Goal: Task Accomplishment & Management: Manage account settings

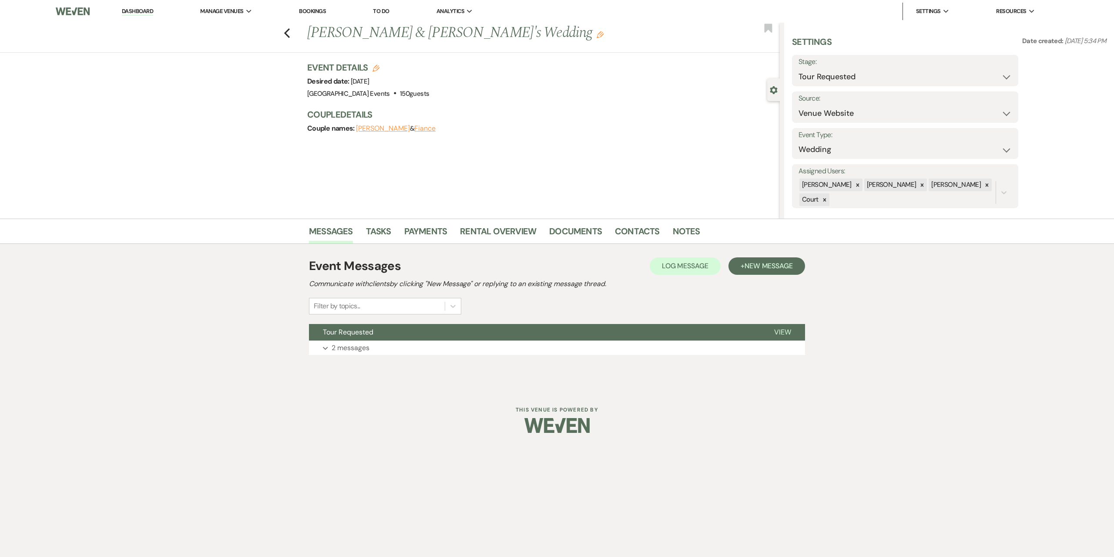
click at [362, 349] on p "2 messages" at bounding box center [351, 347] width 38 height 11
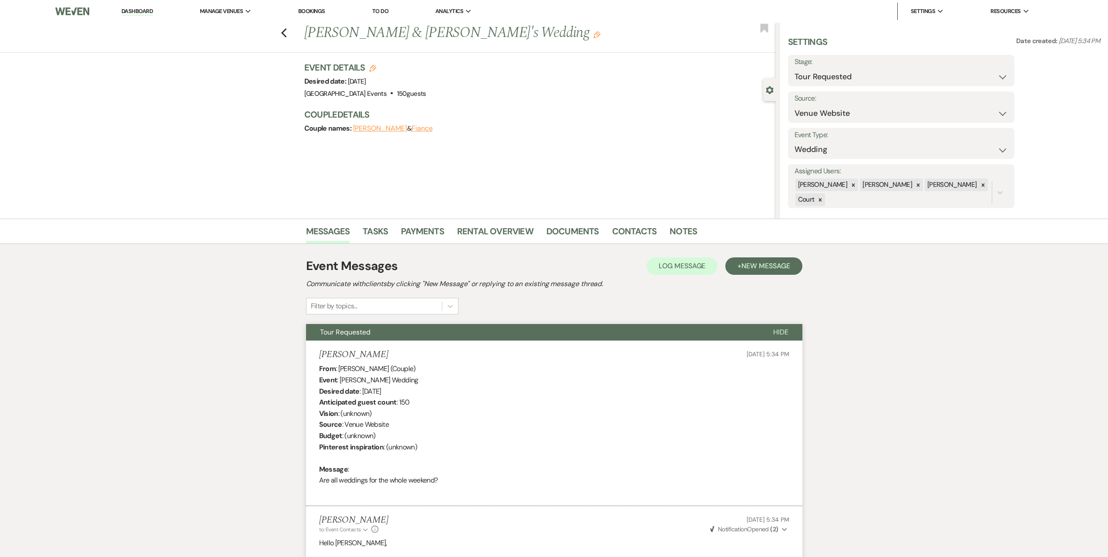
click at [291, 32] on div "Previous [PERSON_NAME] & [PERSON_NAME]'s Wedding Edit Bookmark" at bounding box center [386, 38] width 780 height 30
click at [287, 33] on icon "Previous" at bounding box center [284, 33] width 7 height 10
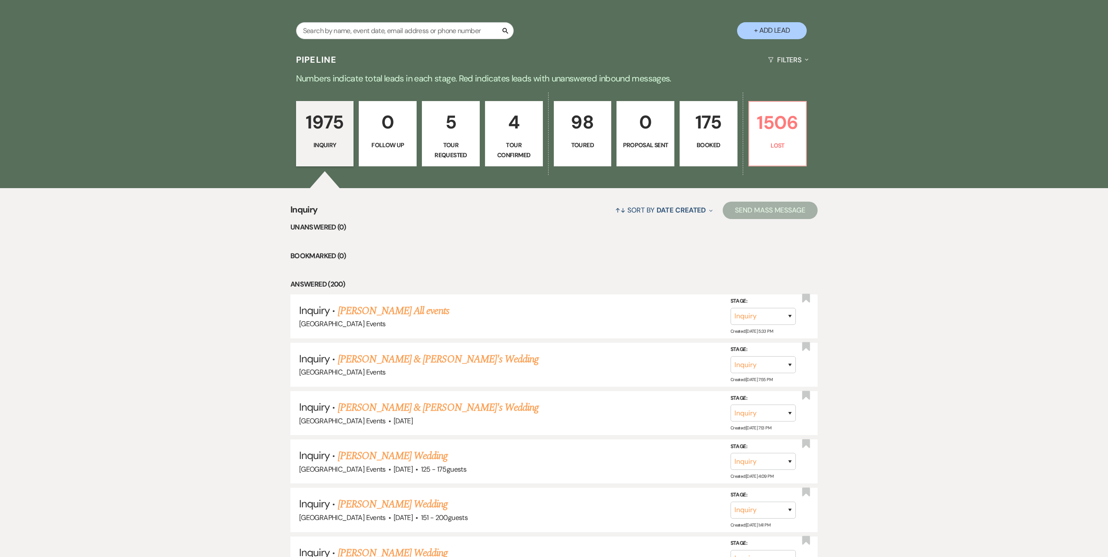
scroll to position [218, 0]
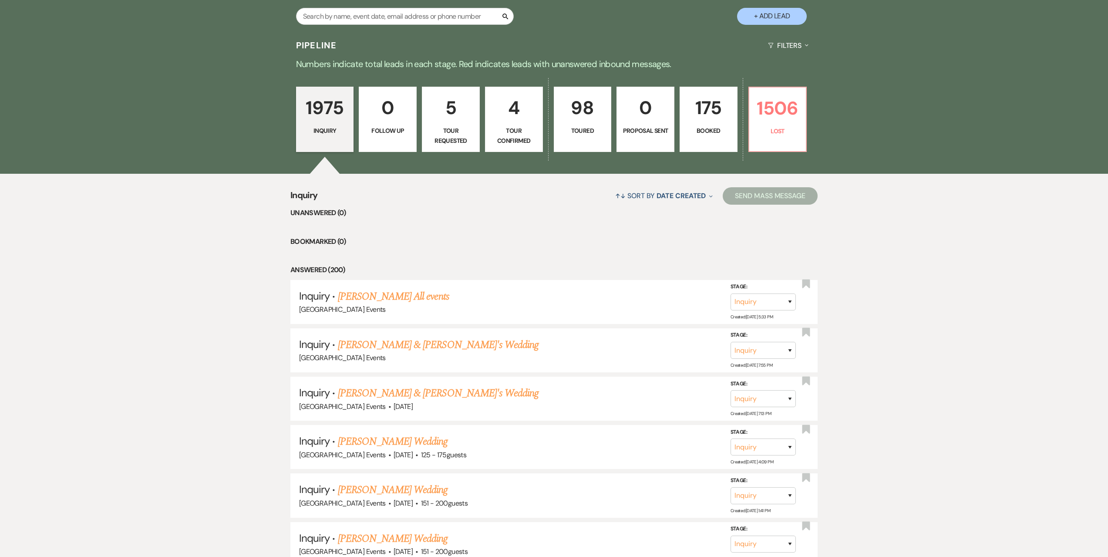
click at [446, 107] on p "5" at bounding box center [450, 107] width 47 height 29
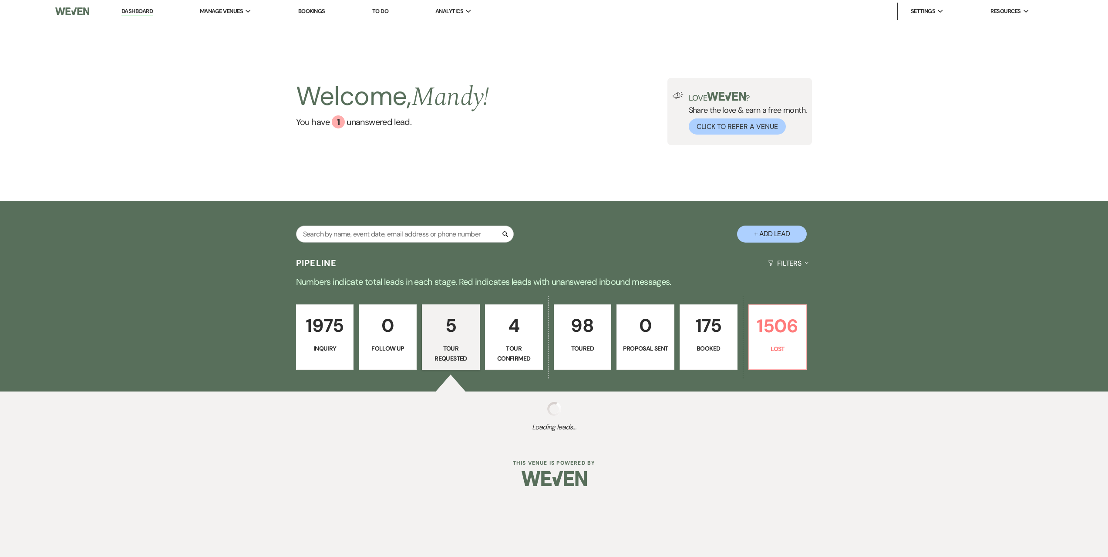
select select "2"
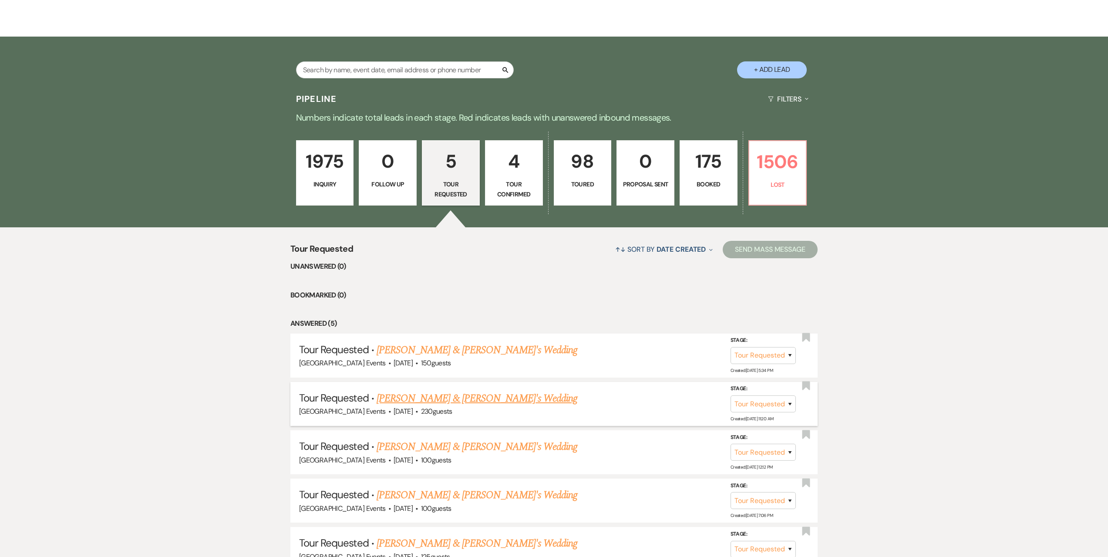
scroll to position [218, 0]
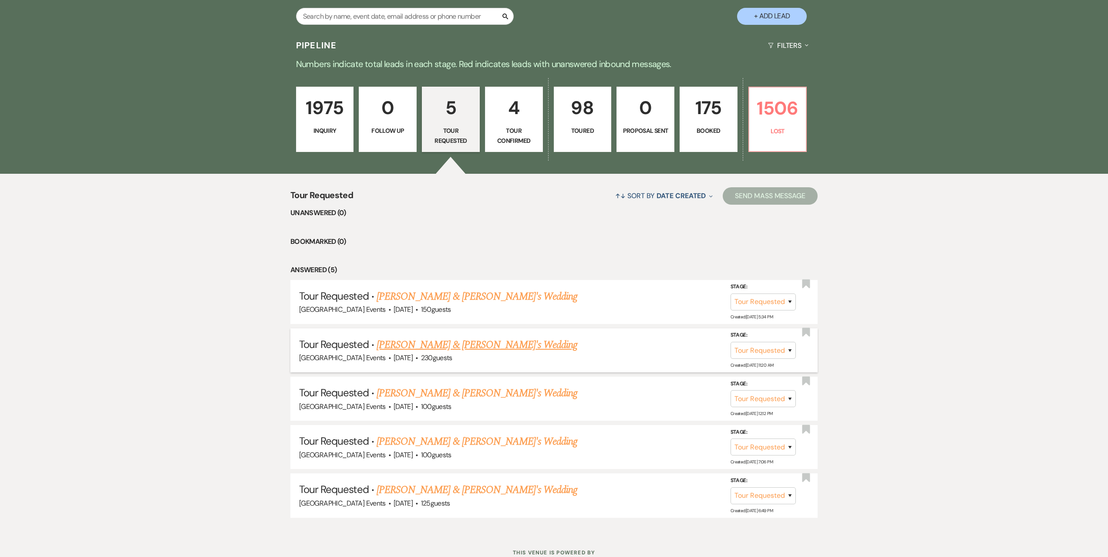
click at [443, 340] on link "[PERSON_NAME] & [PERSON_NAME]'s Wedding" at bounding box center [476, 345] width 201 height 16
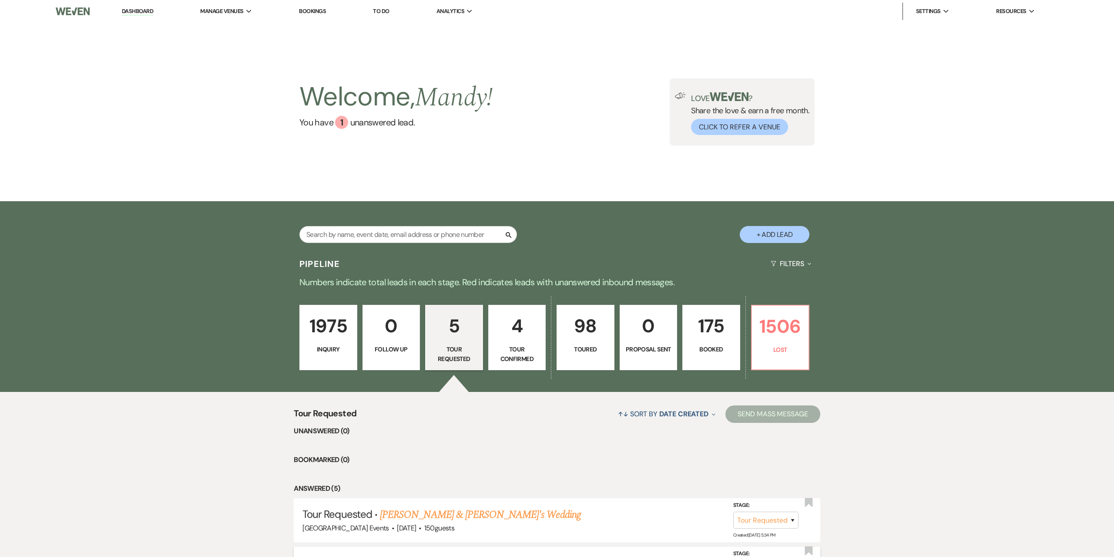
select select "2"
select select "5"
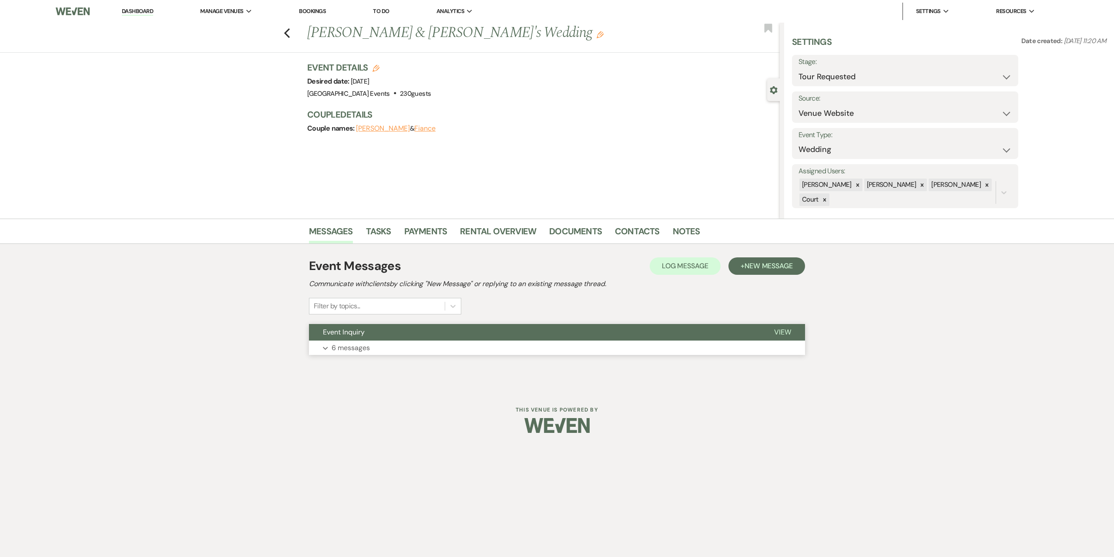
click at [434, 347] on button "Expand 6 messages" at bounding box center [557, 347] width 496 height 15
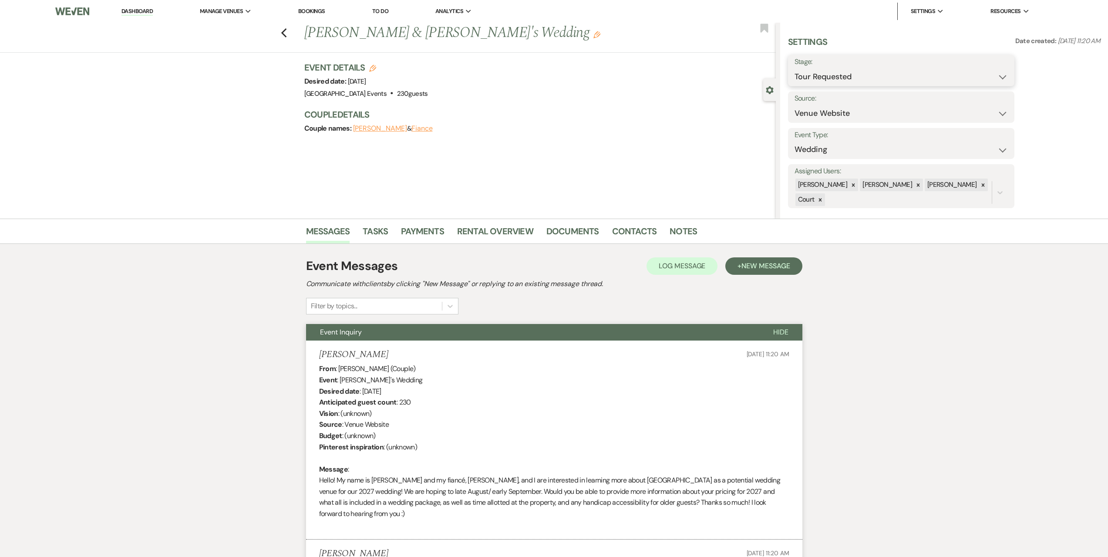
click at [916, 74] on select "Inquiry Follow Up Tour Requested Tour Confirmed Toured Proposal Sent Booked Lost" at bounding box center [900, 76] width 213 height 17
select select "4"
click at [794, 68] on select "Inquiry Follow Up Tour Requested Tour Confirmed Toured Proposal Sent Booked Lost" at bounding box center [900, 76] width 213 height 17
click at [992, 73] on button "Save" at bounding box center [989, 70] width 49 height 17
click at [140, 10] on link "Dashboard" at bounding box center [136, 11] width 31 height 8
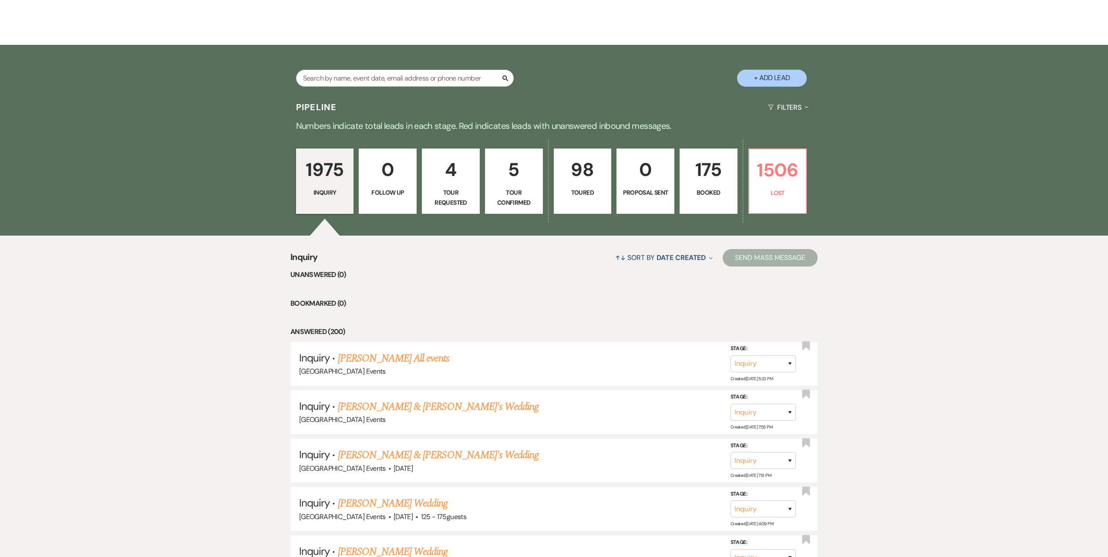
scroll to position [174, 0]
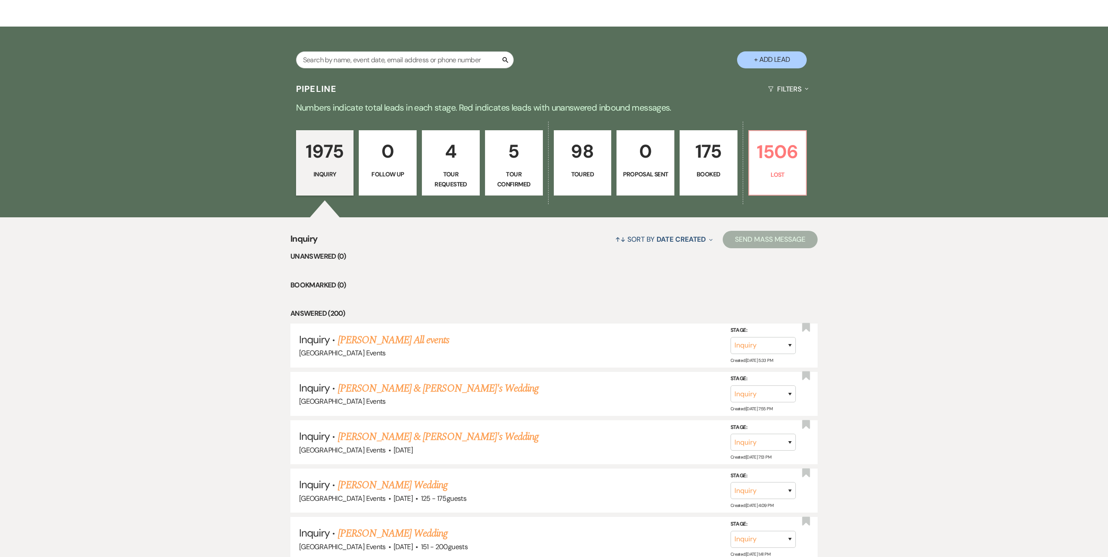
click at [460, 170] on p "Tour Requested" at bounding box center [450, 179] width 47 height 20
select select "2"
select select "4"
select select "2"
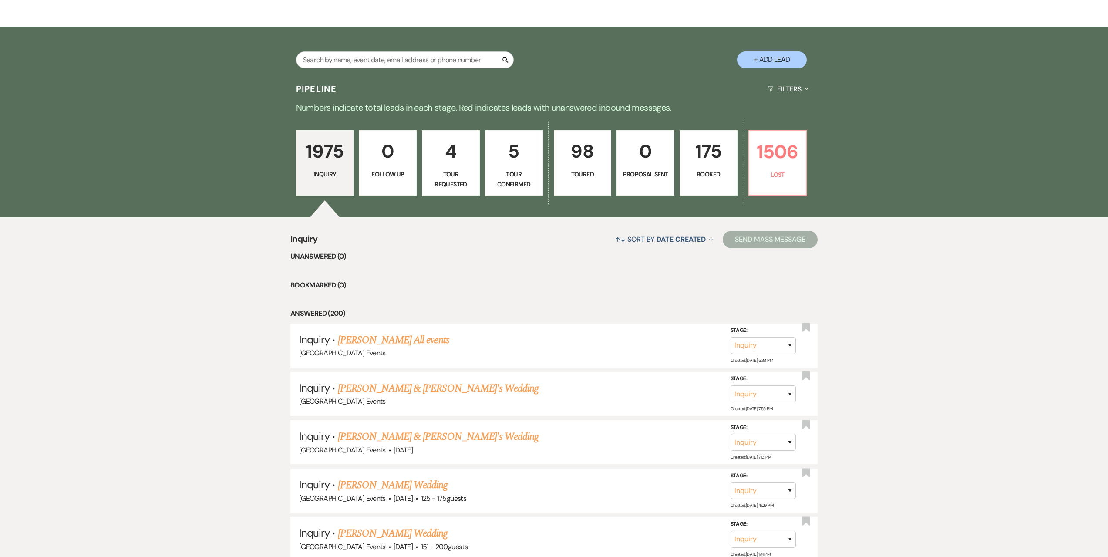
select select "2"
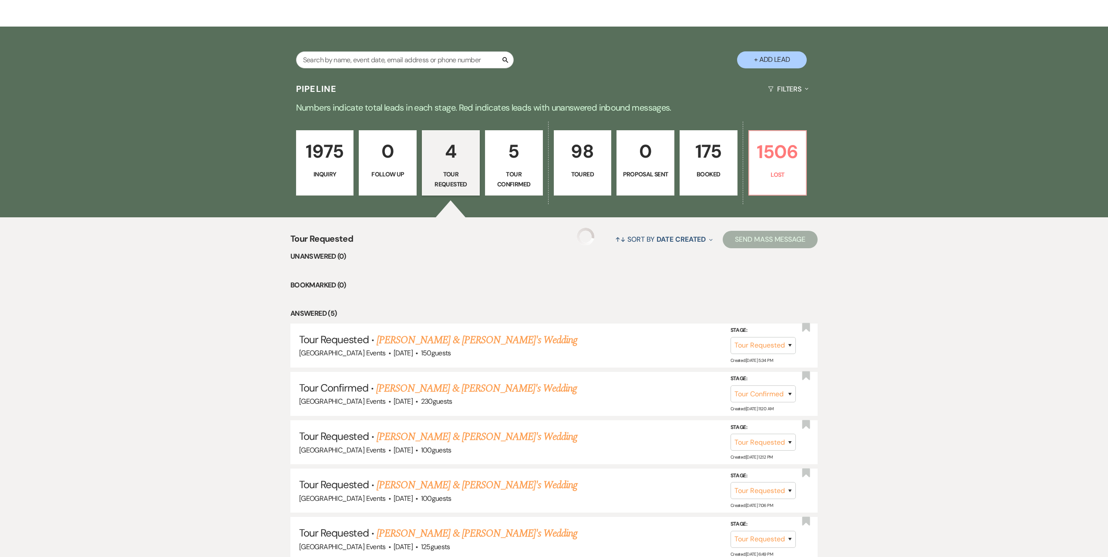
click at [502, 163] on p "5" at bounding box center [514, 151] width 47 height 29
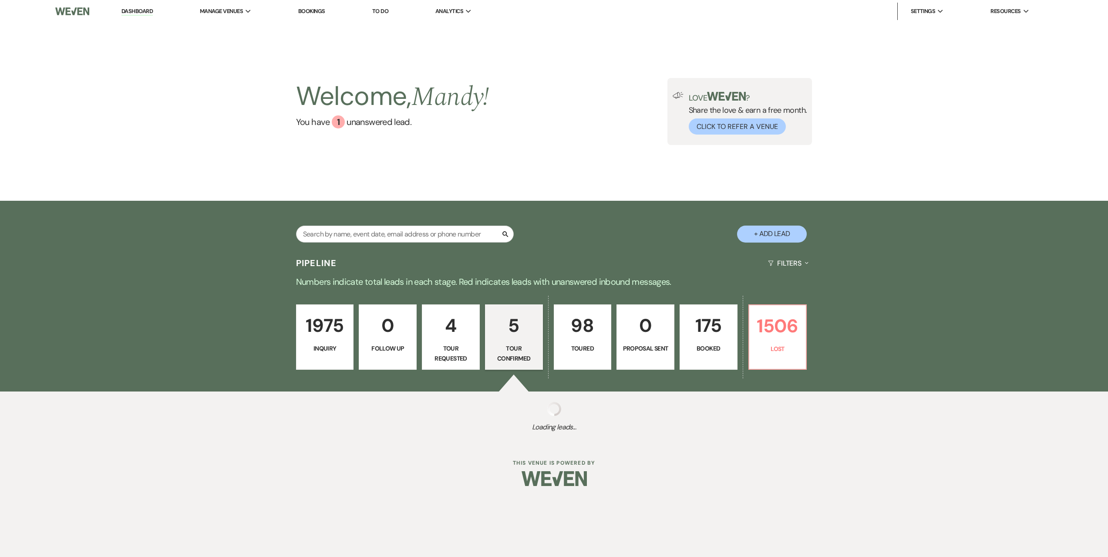
select select "4"
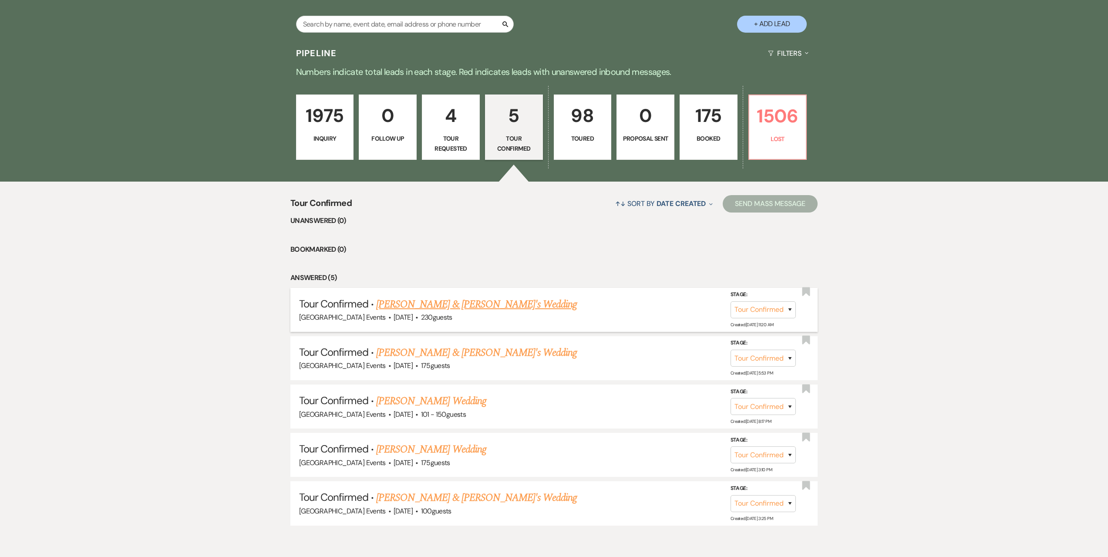
scroll to position [218, 0]
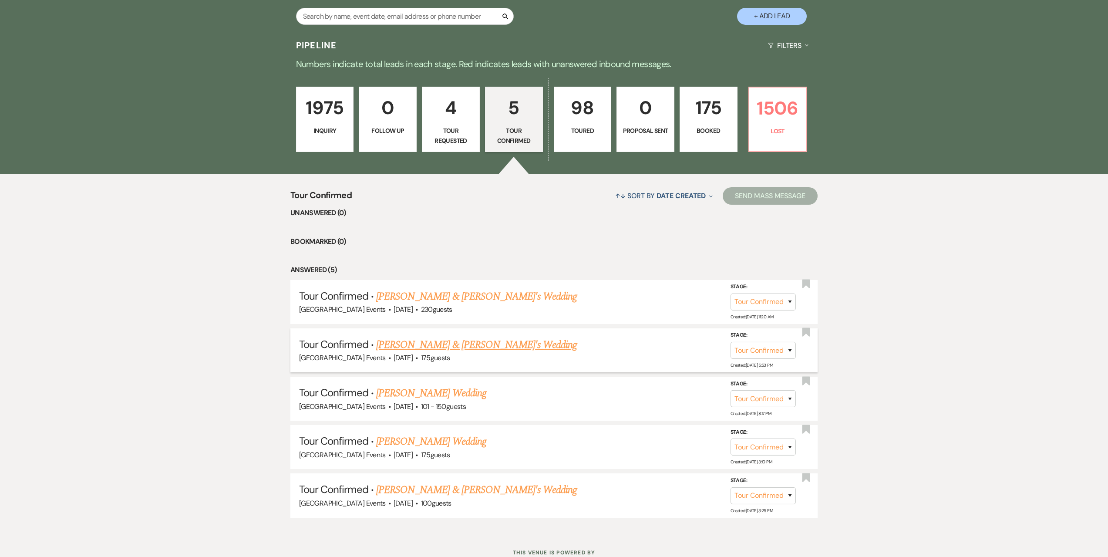
click at [420, 342] on link "[PERSON_NAME] & [PERSON_NAME]'s Wedding" at bounding box center [476, 345] width 201 height 16
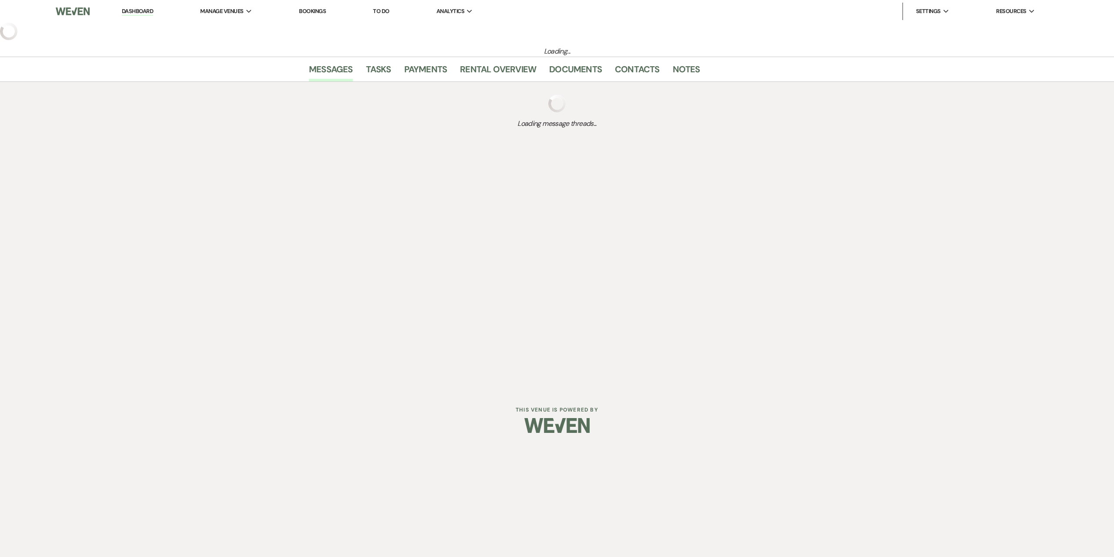
select select "4"
select select "5"
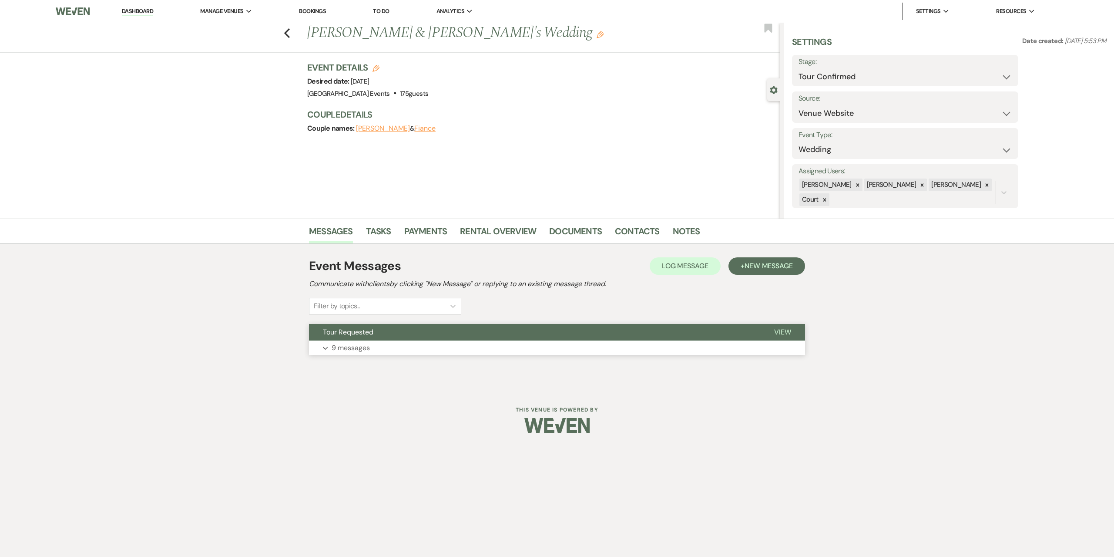
click at [464, 343] on button "Expand 9 messages" at bounding box center [557, 347] width 496 height 15
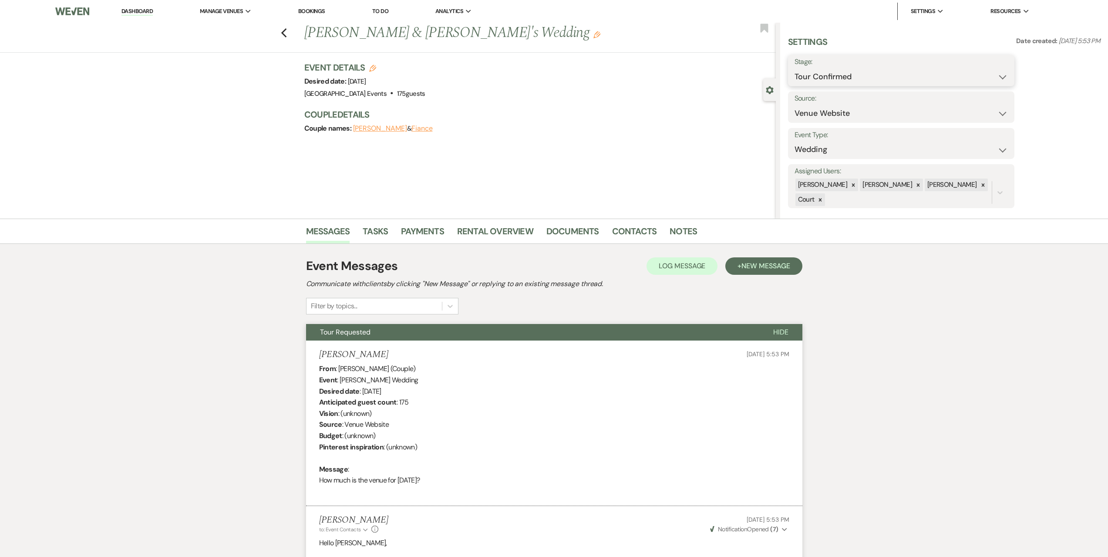
click at [888, 79] on select "Inquiry Follow Up Tour Requested Tour Confirmed Toured Proposal Sent Booked Lost" at bounding box center [900, 76] width 213 height 17
select select "5"
click at [794, 68] on select "Inquiry Follow Up Tour Requested Tour Confirmed Toured Proposal Sent Booked Lost" at bounding box center [900, 76] width 213 height 17
click at [972, 68] on button "Save" at bounding box center [989, 70] width 49 height 17
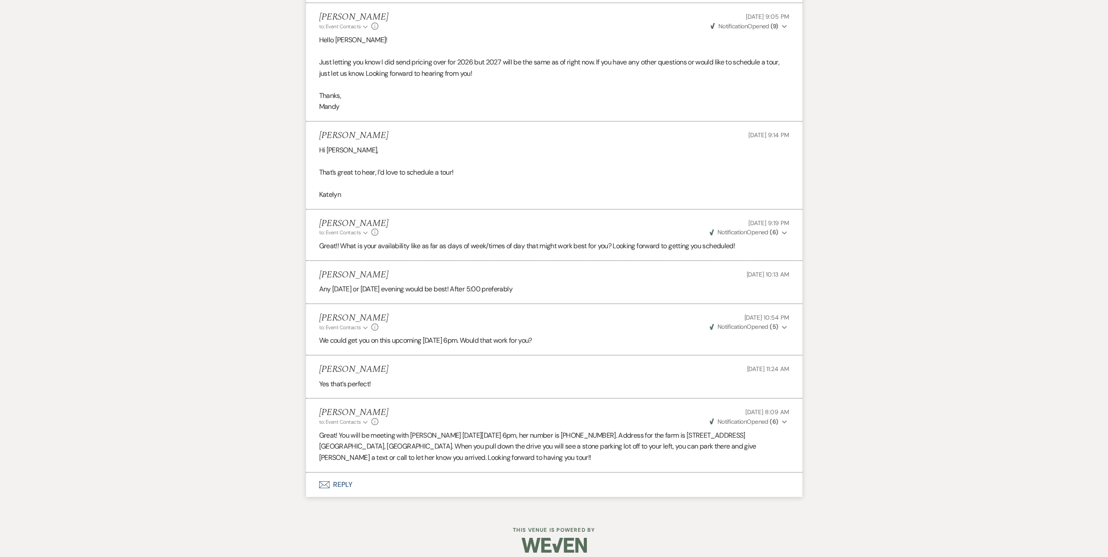
scroll to position [1289, 0]
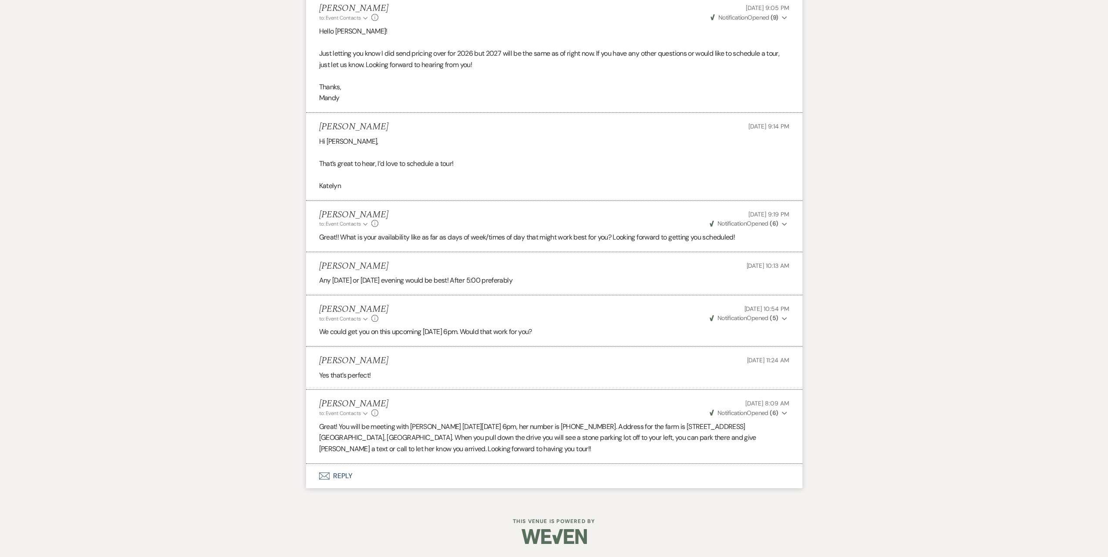
click at [366, 474] on button "Envelope Reply" at bounding box center [554, 476] width 496 height 24
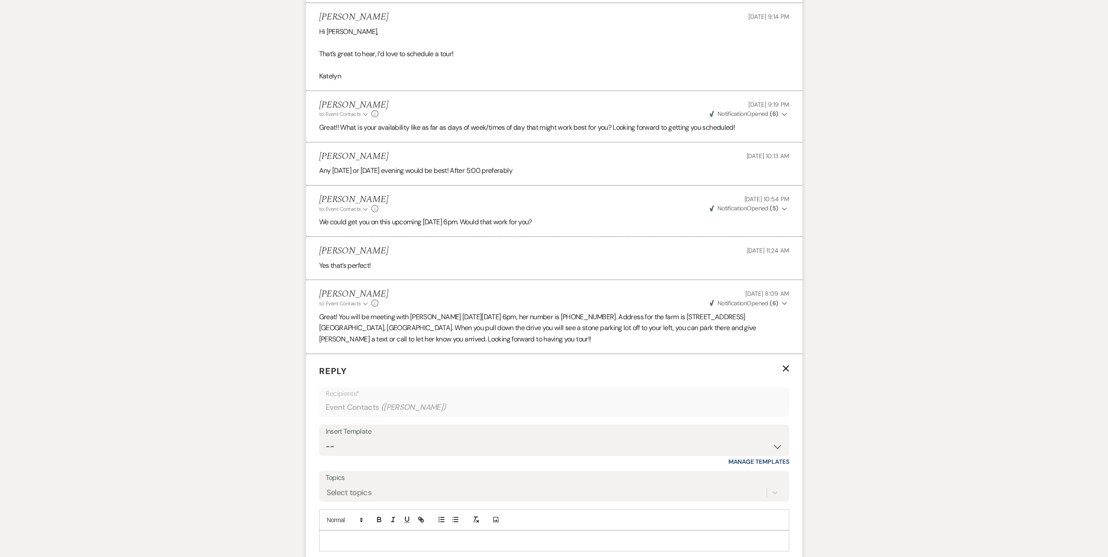
scroll to position [1533, 0]
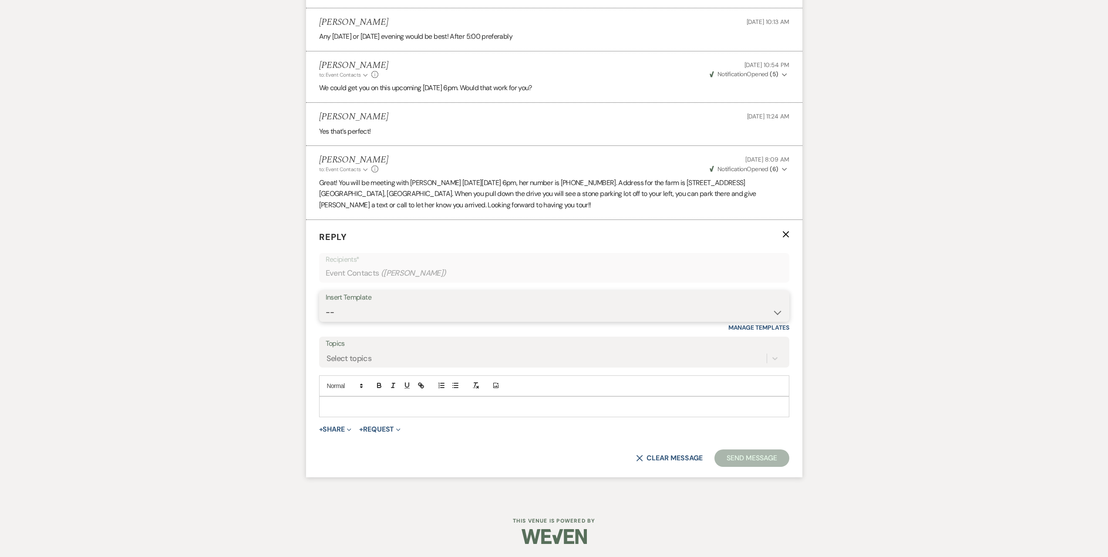
click at [389, 304] on select "--" at bounding box center [554, 312] width 457 height 17
select select "4935"
click at [326, 304] on select "-- Seating Chart [PERSON_NAME] Weven Portal Introduction Payment Template Follo…" at bounding box center [554, 312] width 457 height 17
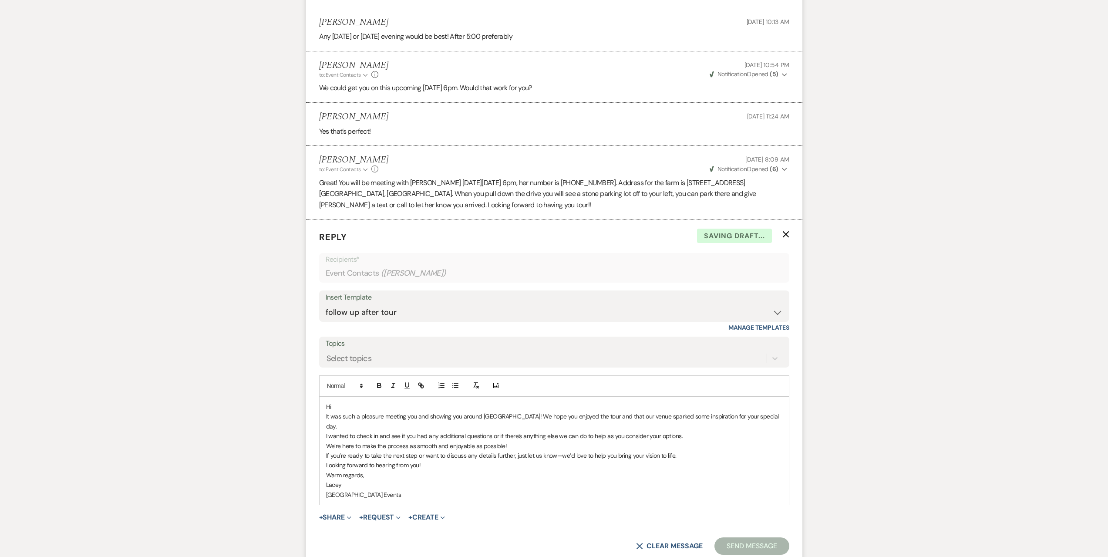
click at [356, 400] on div "Hi It was such a pleasure meeting you and showing you around [GEOGRAPHIC_DATA]!…" at bounding box center [553, 451] width 469 height 108
drag, startPoint x: 527, startPoint y: 414, endPoint x: 299, endPoint y: 416, distance: 227.6
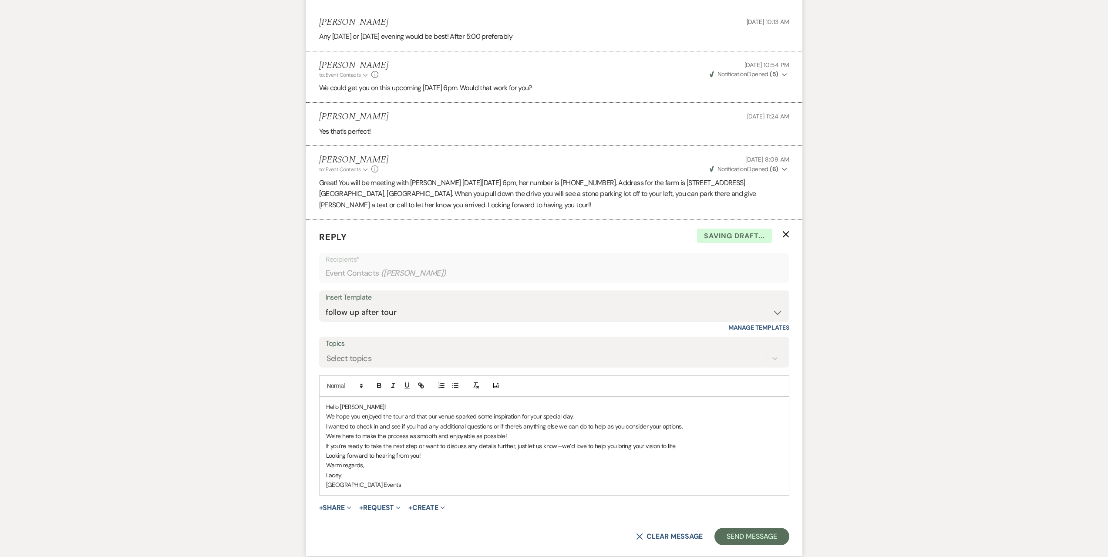
click at [408, 414] on p "We hope you enjoyed the tour and that our venue sparked some inspiration for yo…" at bounding box center [554, 416] width 456 height 10
click at [539, 461] on p "Warm regards," at bounding box center [554, 465] width 456 height 10
drag, startPoint x: 352, startPoint y: 470, endPoint x: 314, endPoint y: 472, distance: 37.5
click at [314, 472] on form "Reply X Saving draft... Recipients* Event Contacts ( [PERSON_NAME] ) Insert Tem…" at bounding box center [554, 388] width 496 height 336
click at [350, 471] on p "Lacey" at bounding box center [554, 475] width 456 height 10
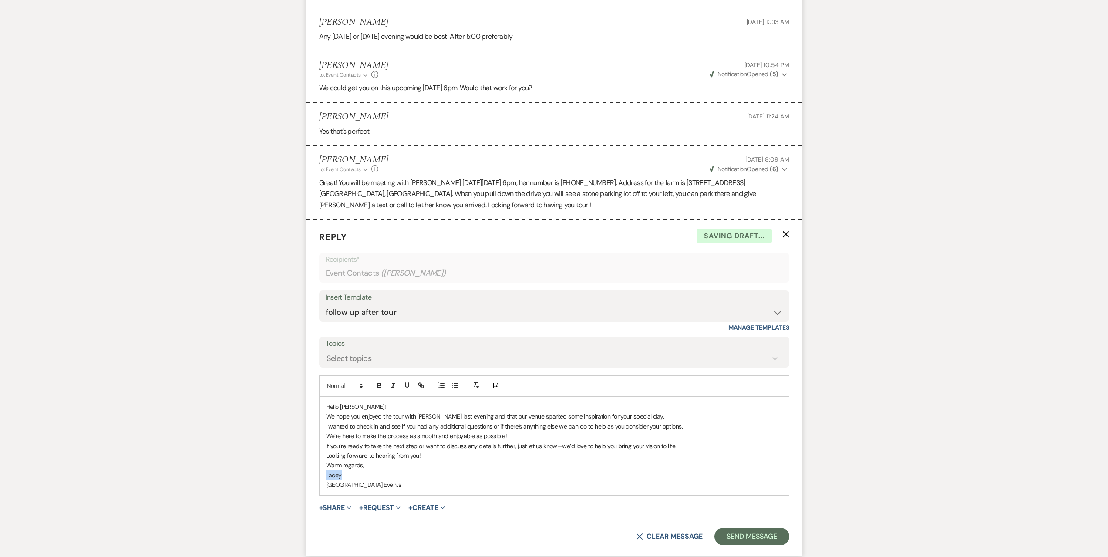
drag, startPoint x: 350, startPoint y: 474, endPoint x: 311, endPoint y: 471, distance: 38.9
click at [311, 471] on form "Reply X Saving draft... Recipients* Event Contacts ( [PERSON_NAME] ) Insert Tem…" at bounding box center [554, 388] width 496 height 336
click at [753, 529] on button "Send Message" at bounding box center [751, 536] width 74 height 17
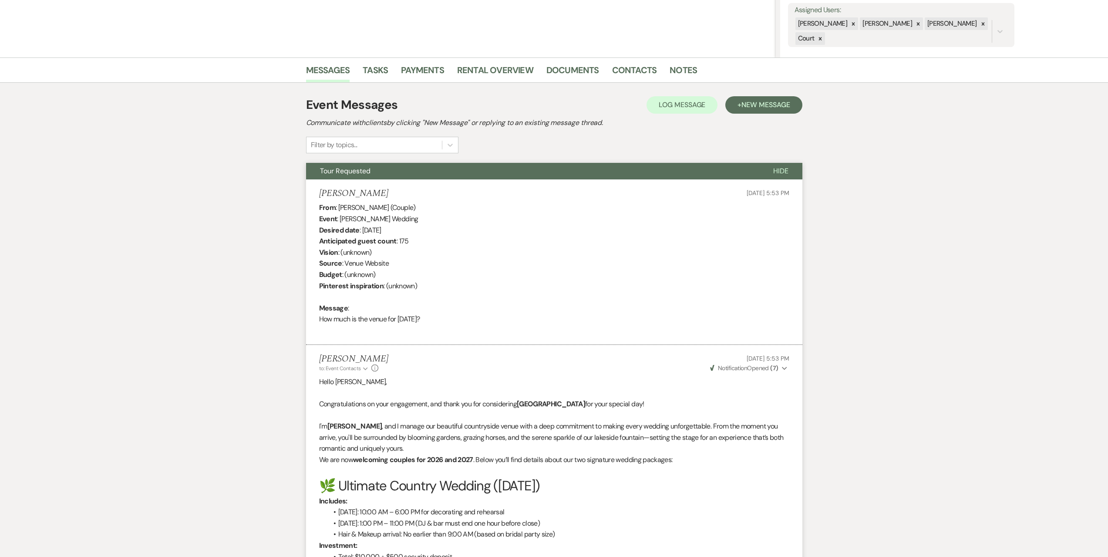
scroll to position [0, 0]
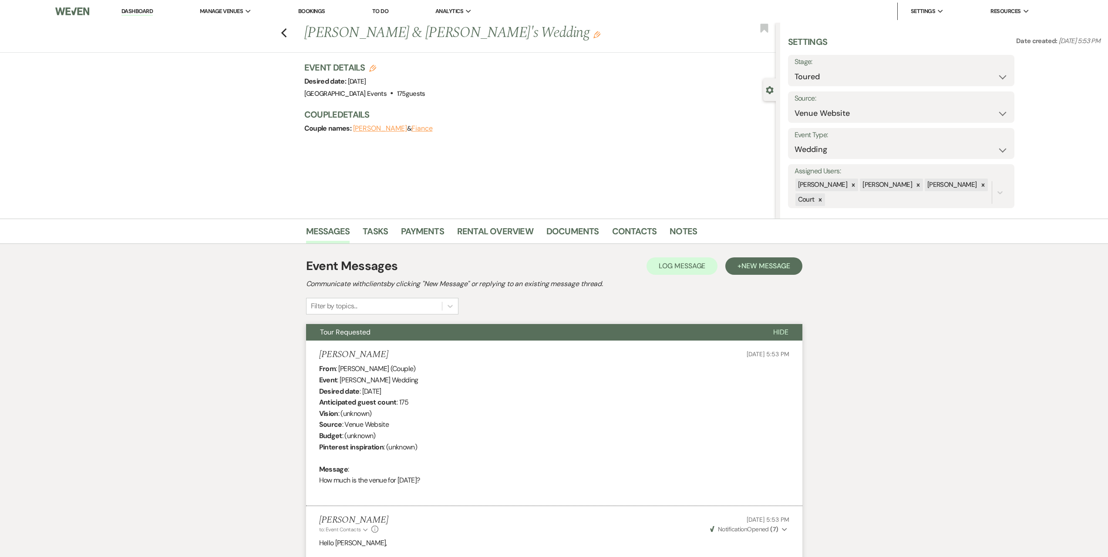
click at [290, 36] on div "Previous [PERSON_NAME] & [PERSON_NAME]'s Wedding Edit Bookmark" at bounding box center [386, 38] width 780 height 30
click at [286, 32] on use "button" at bounding box center [284, 33] width 6 height 10
select select "4"
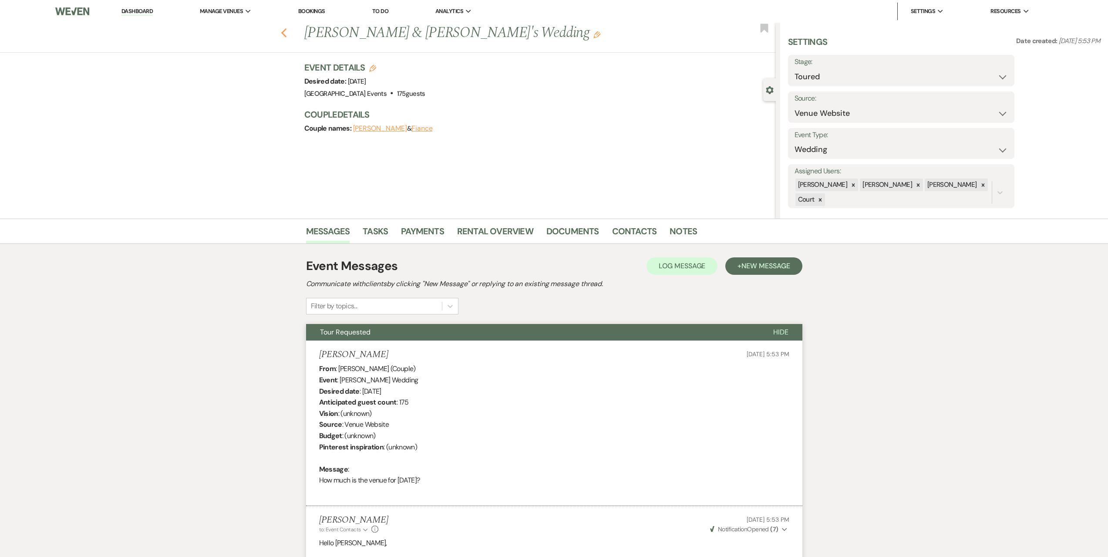
select select "4"
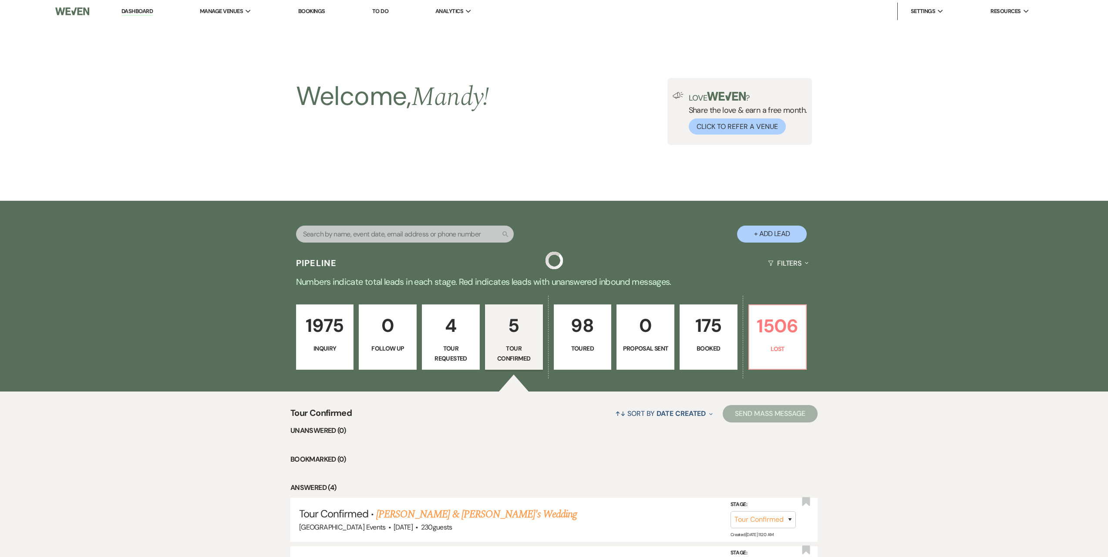
scroll to position [201, 0]
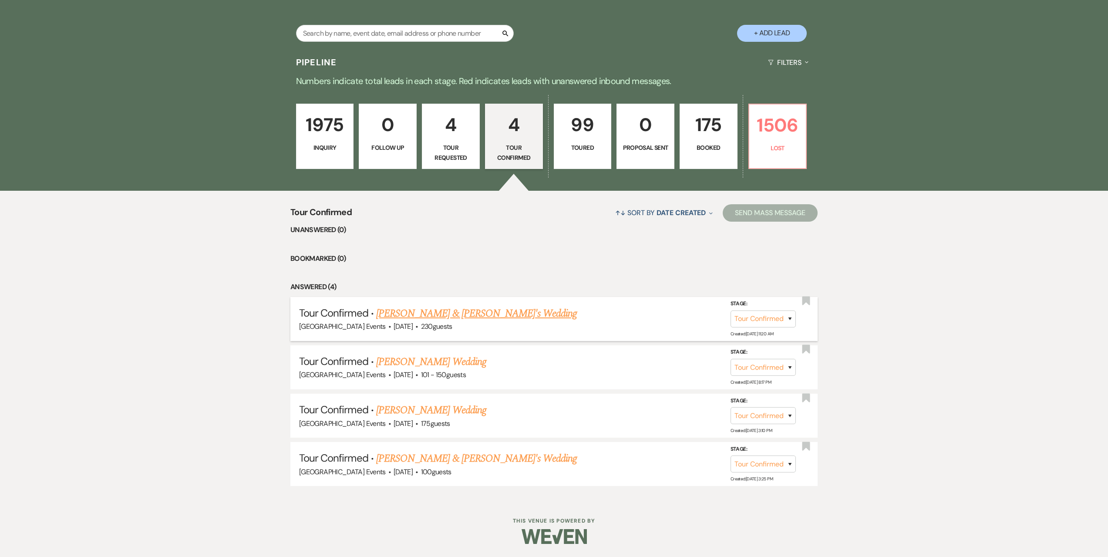
click at [457, 312] on link "[PERSON_NAME] & [PERSON_NAME]'s Wedding" at bounding box center [476, 314] width 201 height 16
select select "4"
select select "5"
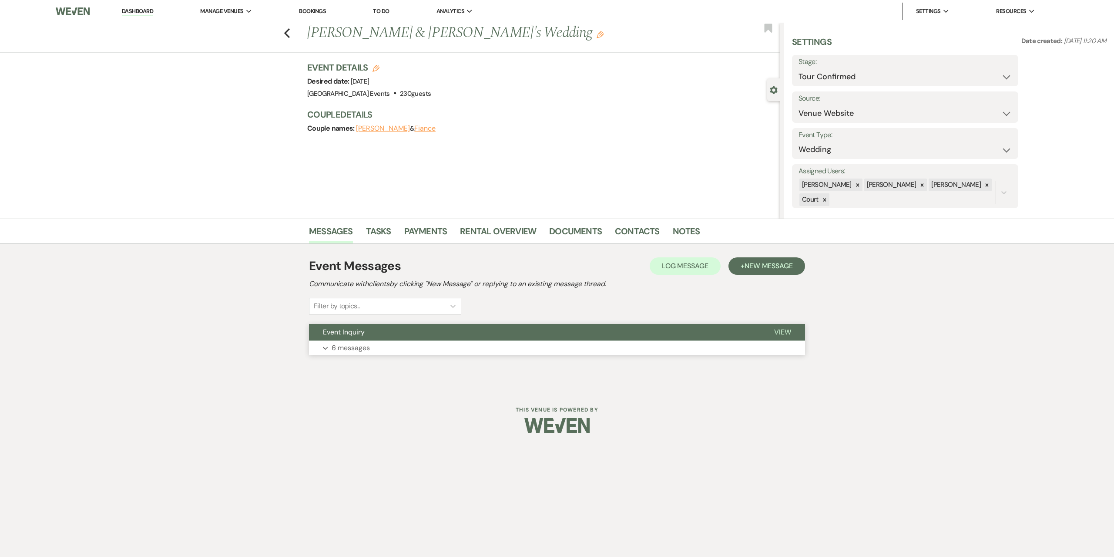
click at [411, 351] on button "Expand 6 messages" at bounding box center [557, 347] width 496 height 15
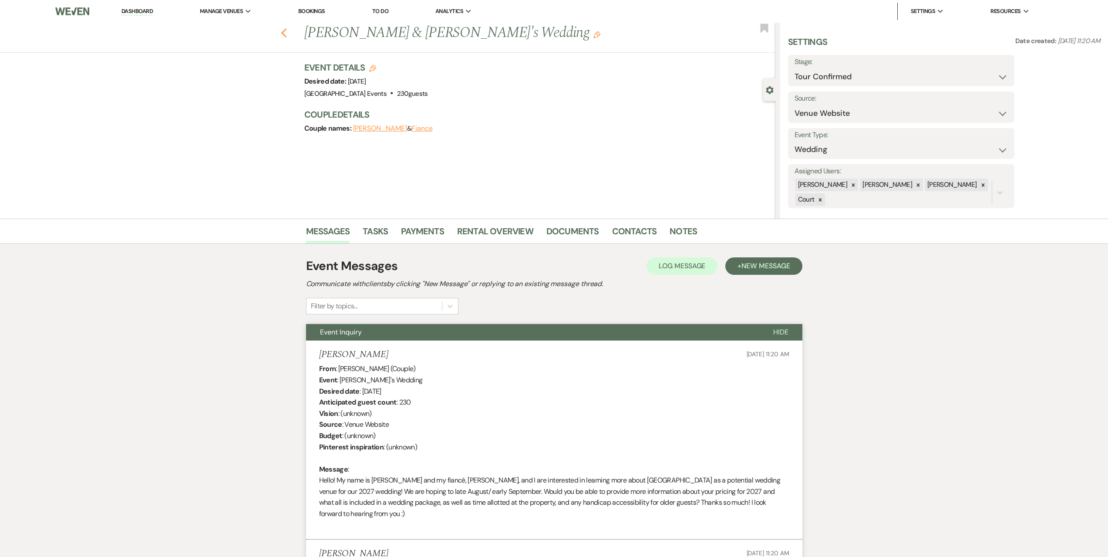
click at [286, 31] on use "button" at bounding box center [284, 33] width 6 height 10
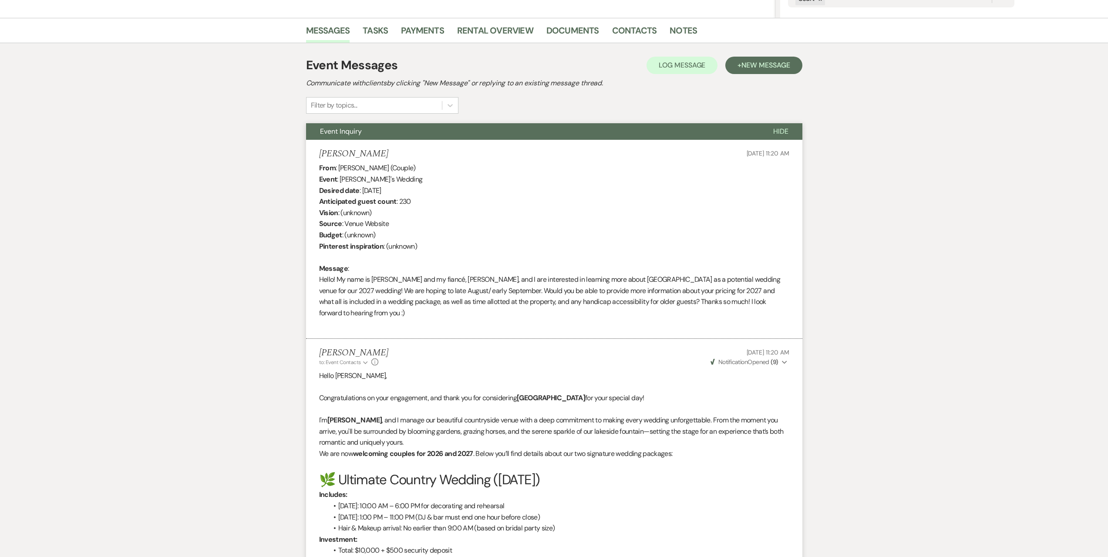
select select "4"
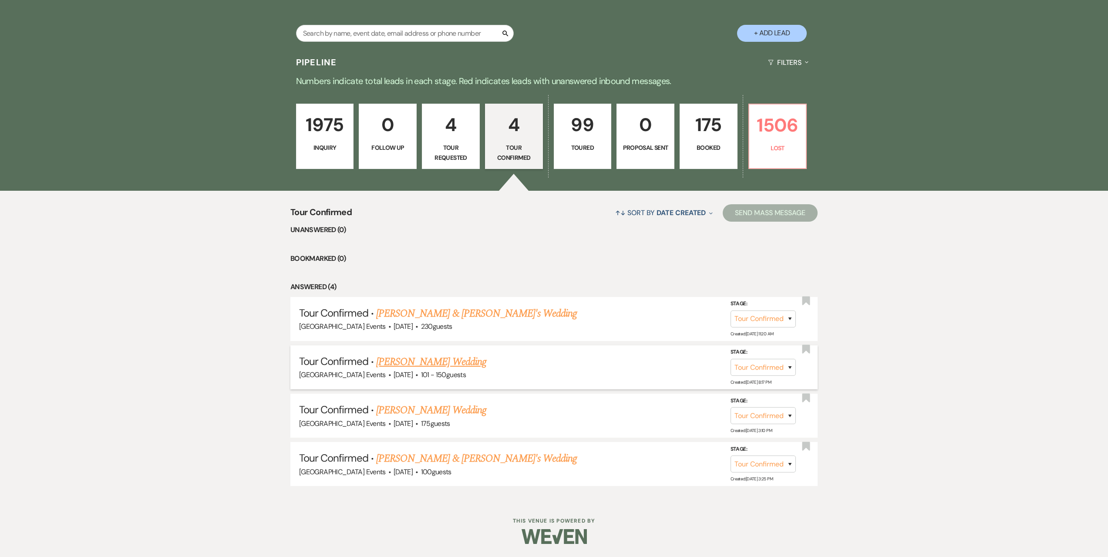
click at [420, 363] on link "[PERSON_NAME] Wedding" at bounding box center [431, 362] width 110 height 16
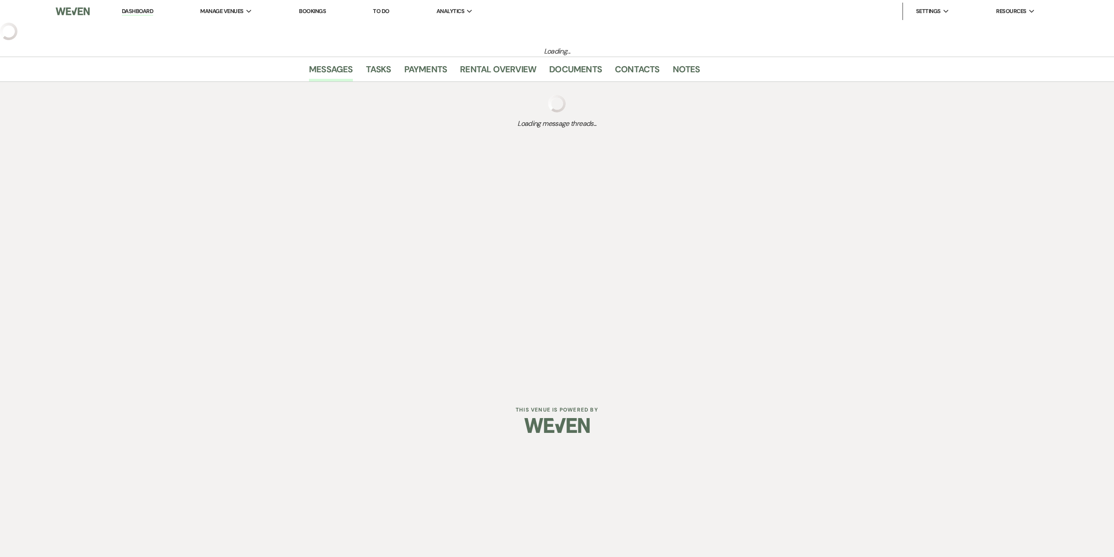
select select "4"
select select "2"
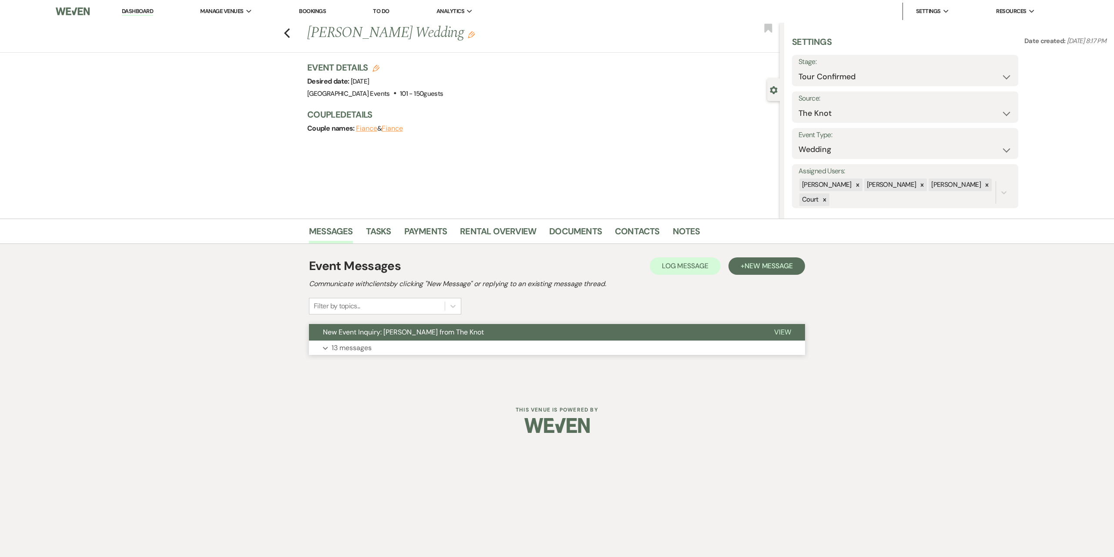
click at [428, 352] on button "Expand 13 messages" at bounding box center [557, 347] width 496 height 15
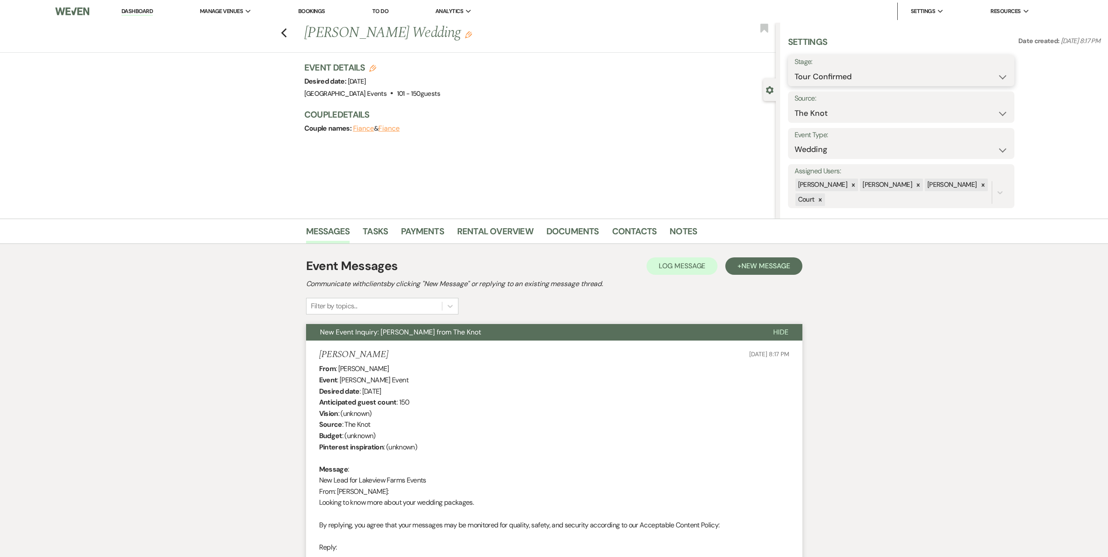
click at [884, 73] on select "Inquiry Follow Up Tour Requested Tour Confirmed Toured Proposal Sent Booked Lost" at bounding box center [900, 76] width 213 height 17
select select "5"
click at [794, 68] on select "Inquiry Follow Up Tour Requested Tour Confirmed Toured Proposal Sent Booked Lost" at bounding box center [900, 76] width 213 height 17
click at [988, 74] on button "Save" at bounding box center [989, 70] width 49 height 17
click at [281, 31] on div "Previous [PERSON_NAME] Wedding Edit Bookmark" at bounding box center [386, 38] width 780 height 30
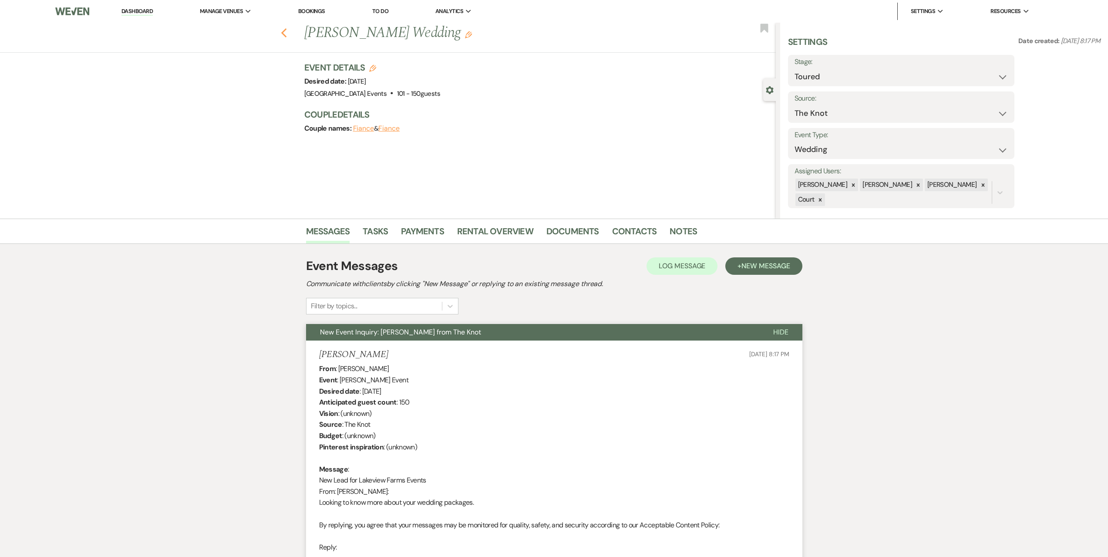
click at [286, 30] on icon "Previous" at bounding box center [284, 33] width 7 height 10
select select "4"
select select "5"
select select "4"
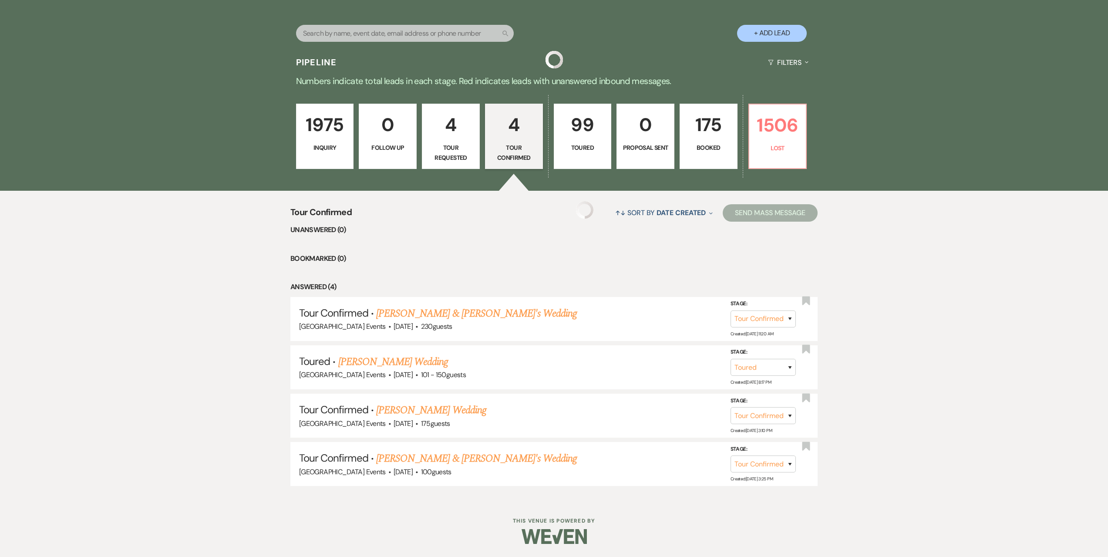
scroll to position [152, 0]
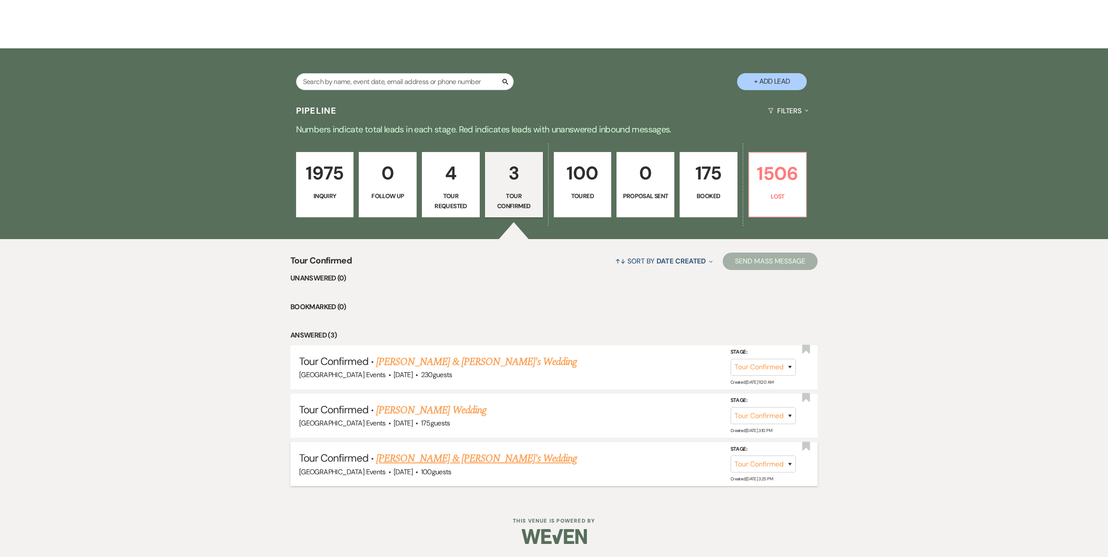
click at [508, 456] on link "[PERSON_NAME] & [PERSON_NAME]'s Wedding" at bounding box center [476, 458] width 201 height 16
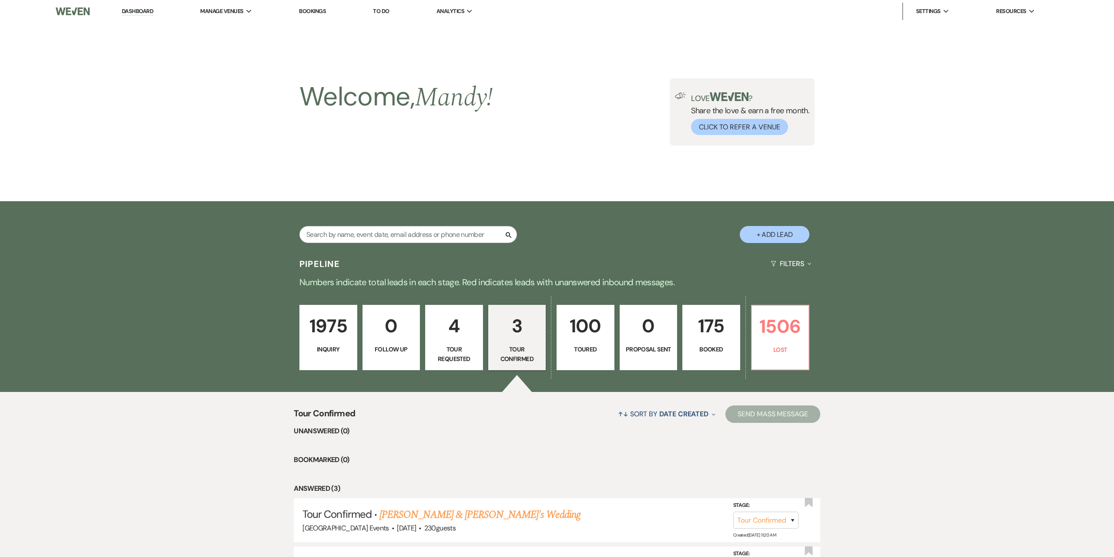
select select "4"
select select "5"
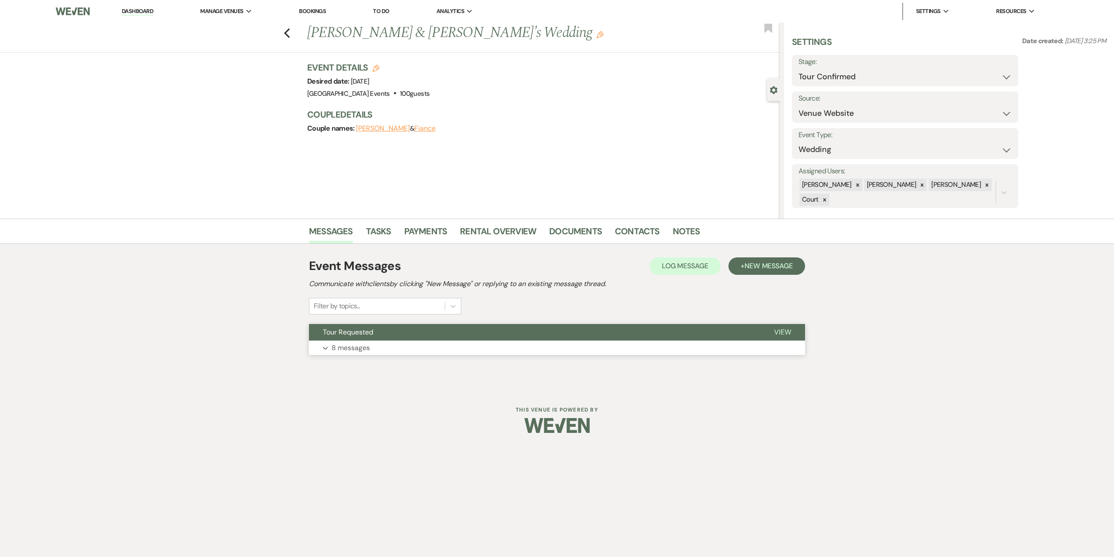
click at [459, 346] on button "Expand 8 messages" at bounding box center [557, 347] width 496 height 15
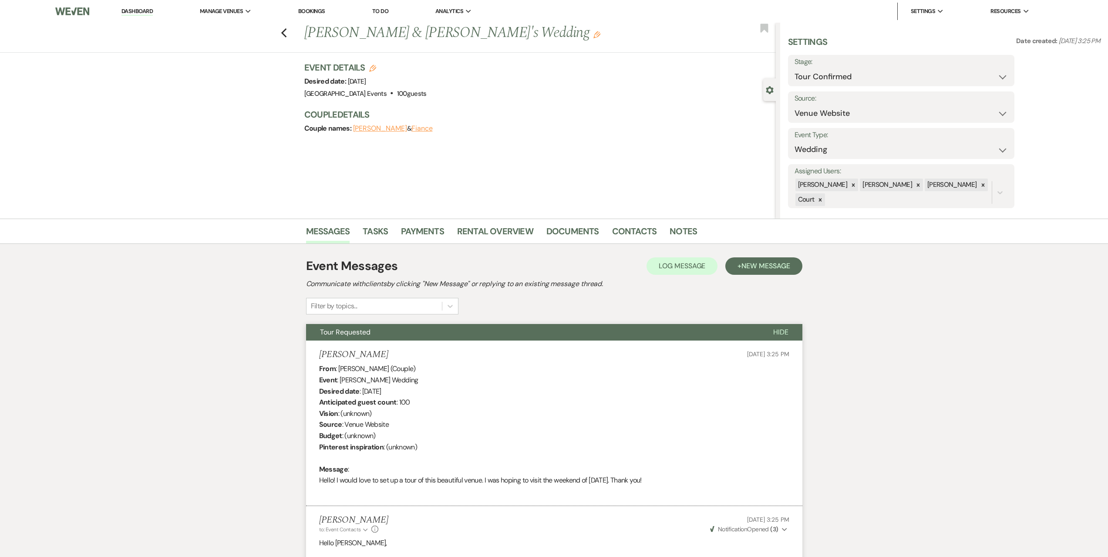
click at [291, 38] on div "Previous [PERSON_NAME] & [PERSON_NAME]'s Wedding Edit Bookmark" at bounding box center [386, 38] width 780 height 30
click at [287, 33] on icon "Previous" at bounding box center [284, 33] width 7 height 10
select select "4"
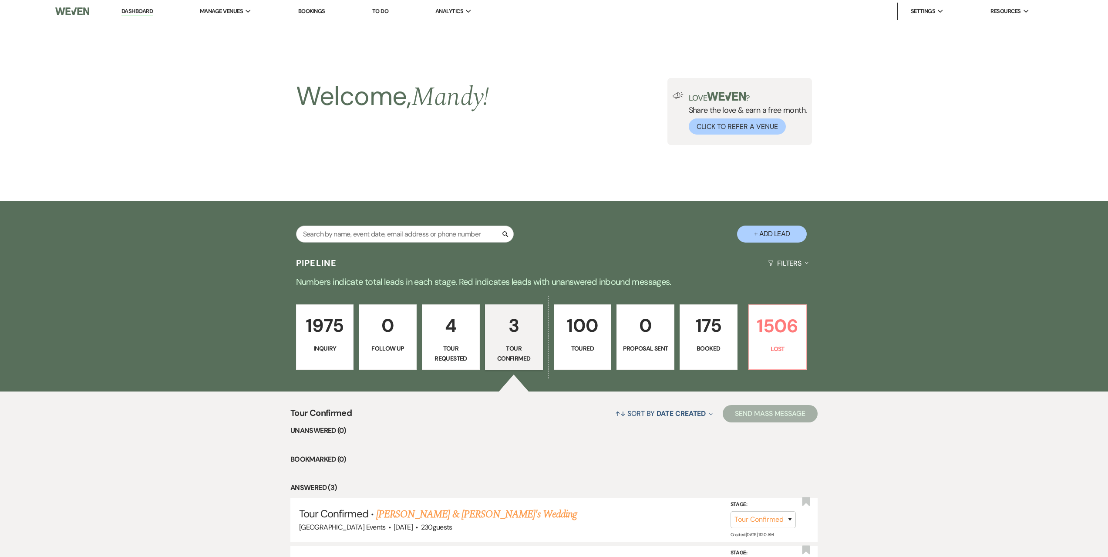
scroll to position [152, 0]
